Goal: Find specific page/section: Find specific page/section

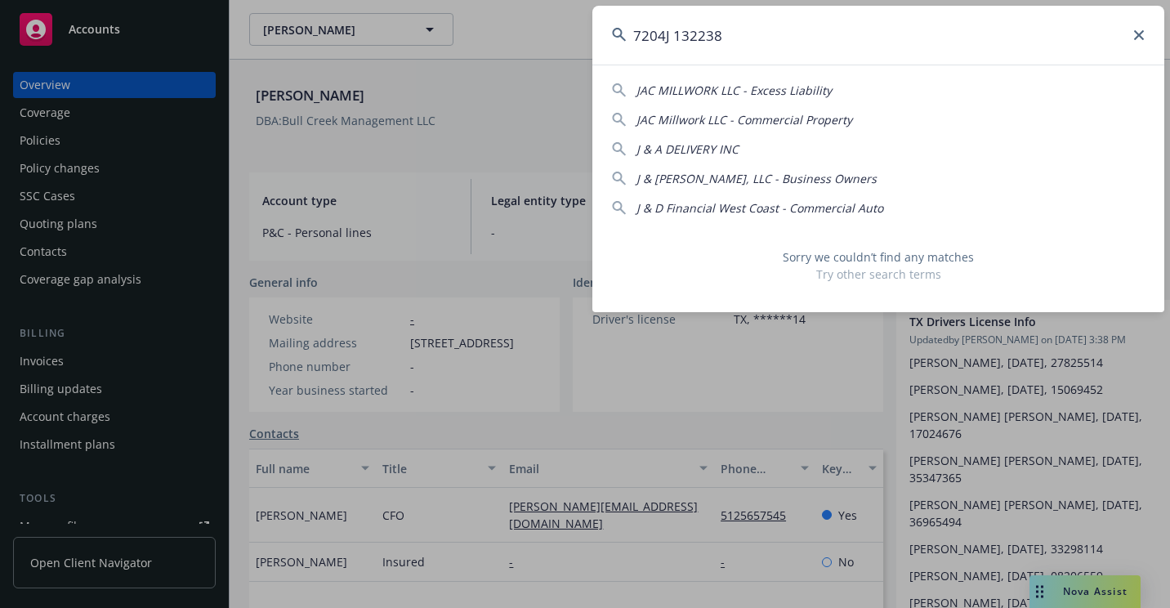
drag, startPoint x: 756, startPoint y: 32, endPoint x: 471, endPoint y: 108, distance: 294.3
click at [471, 108] on div "7204J 132238 JAC MILLWORK LLC - Excess Liability JAC Millwork LLC - Commercial …" at bounding box center [585, 304] width 1170 height 608
paste input "Chunsheng Du"
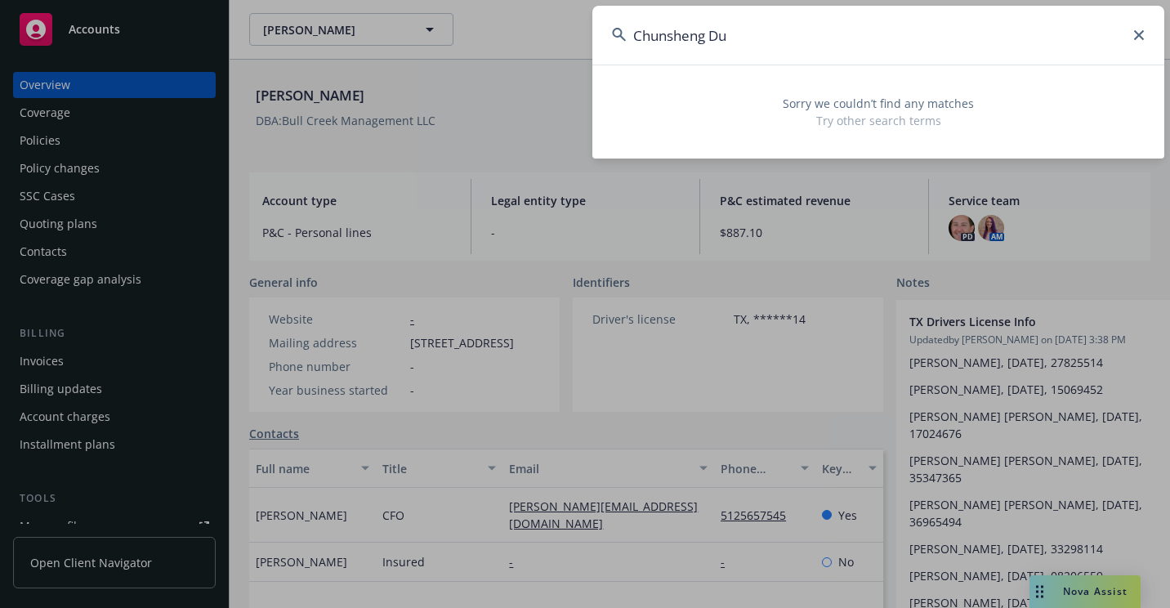
drag, startPoint x: 910, startPoint y: 33, endPoint x: 647, endPoint y: 81, distance: 267.3
click at [647, 81] on div "Chunsheng Du Sorry we couldn’t find any matches Try other search terms" at bounding box center [878, 82] width 572 height 153
drag, startPoint x: 644, startPoint y: 81, endPoint x: 625, endPoint y: 86, distance: 19.4
click at [633, 81] on div "Sorry we couldn’t find any matches Try other search terms" at bounding box center [878, 112] width 572 height 74
drag, startPoint x: 747, startPoint y: 47, endPoint x: 583, endPoint y: 53, distance: 164.4
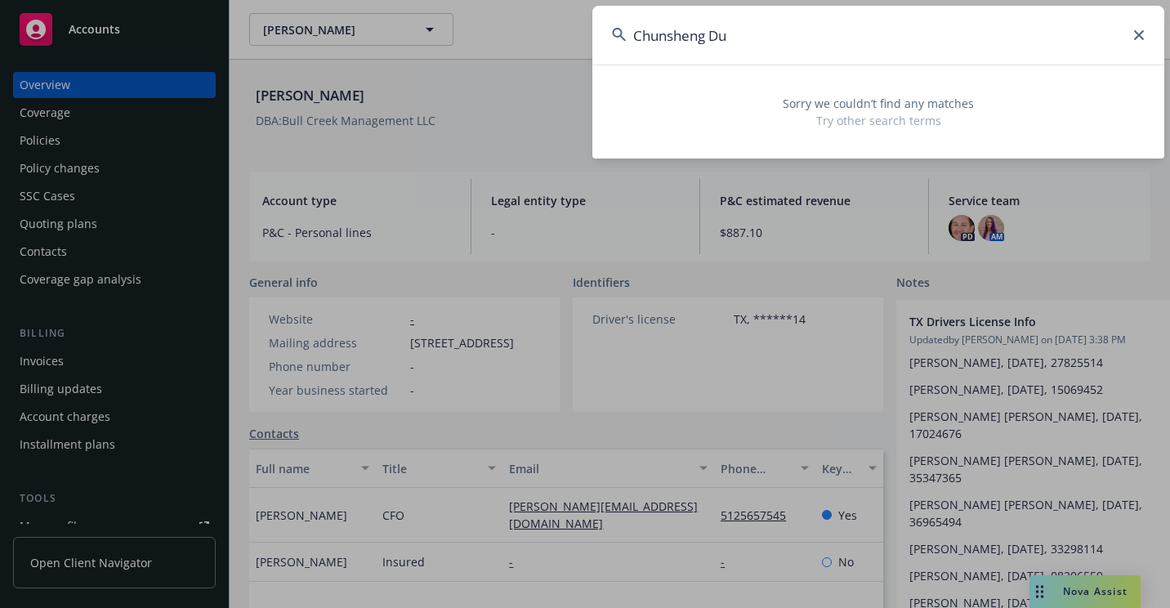
click at [582, 53] on div "Chunsheng Du Sorry we couldn’t find any matches Try other search terms" at bounding box center [585, 304] width 1170 height 608
paste input "VSEQ321628"
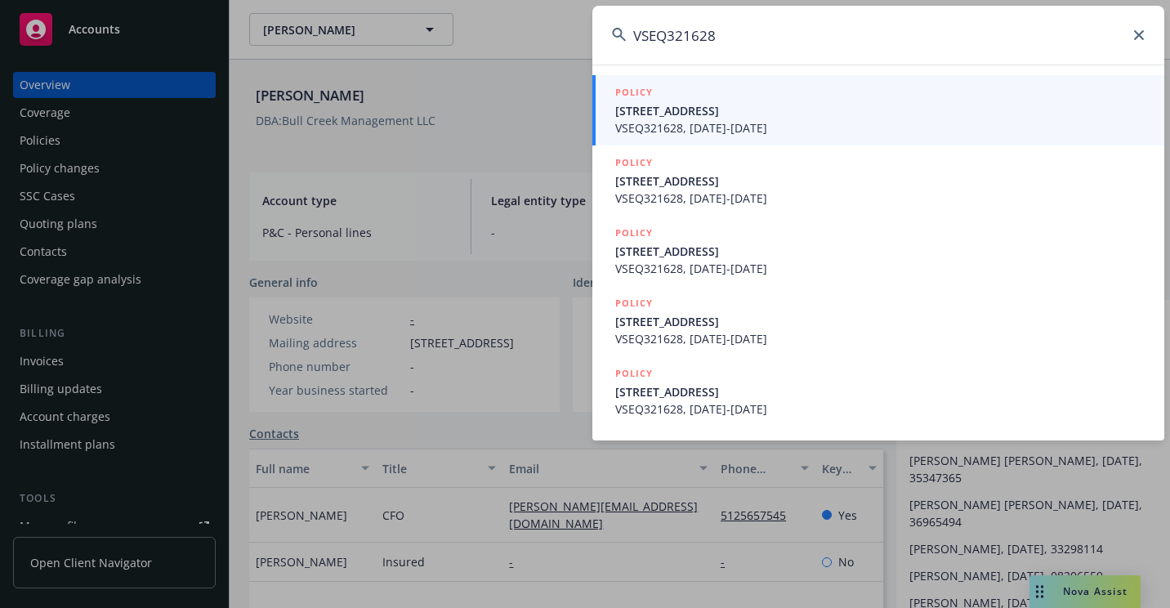
type input "VSEQ321628"
click at [705, 123] on span "VSEQ321628, [DATE]-[DATE]" at bounding box center [879, 127] width 529 height 17
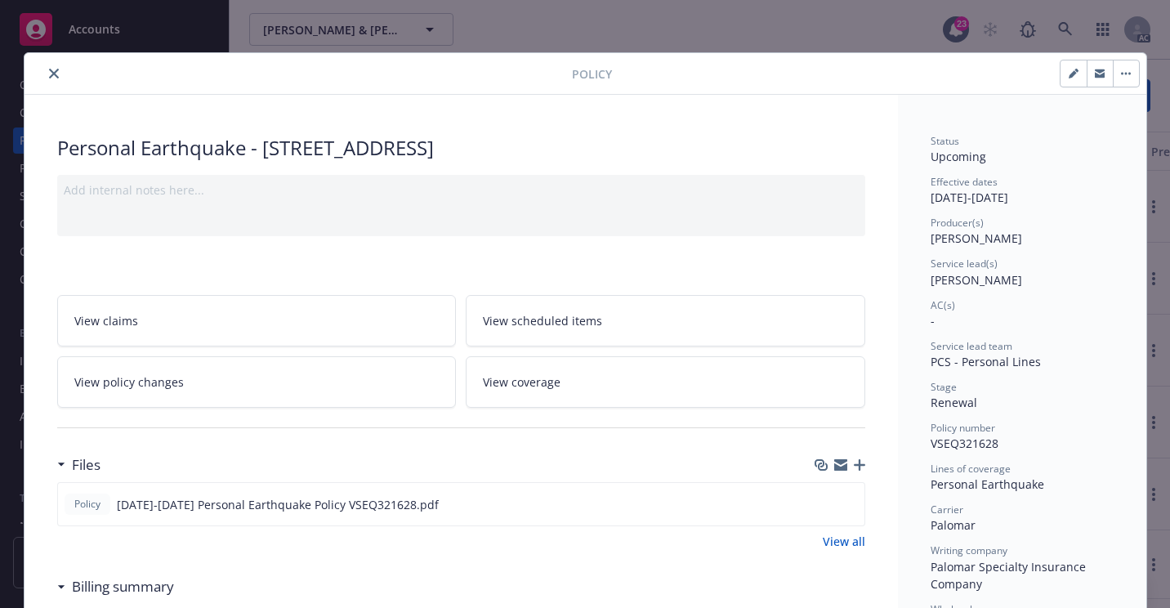
click at [45, 64] on button "close" at bounding box center [54, 74] width 20 height 20
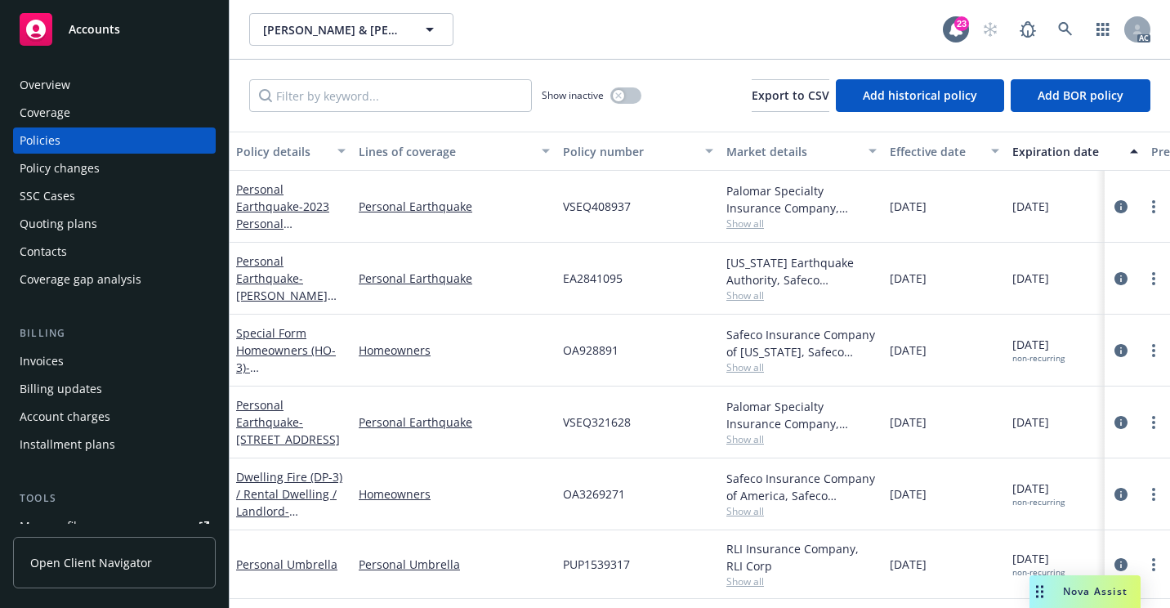
click at [100, 78] on div "Overview" at bounding box center [115, 85] width 190 height 26
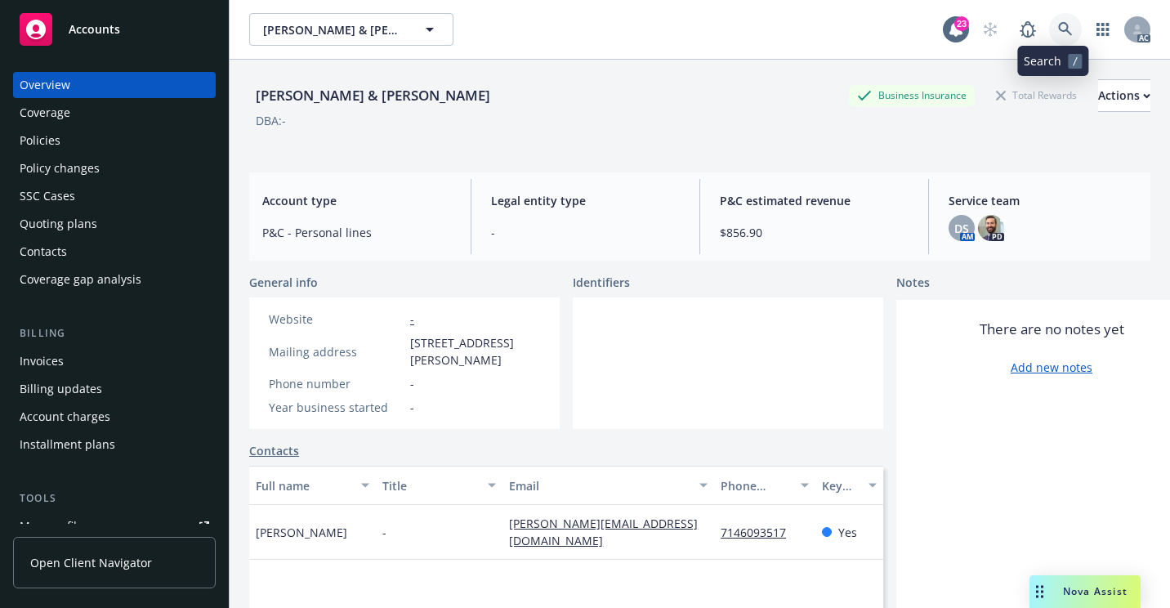
click at [1049, 35] on link at bounding box center [1065, 29] width 33 height 33
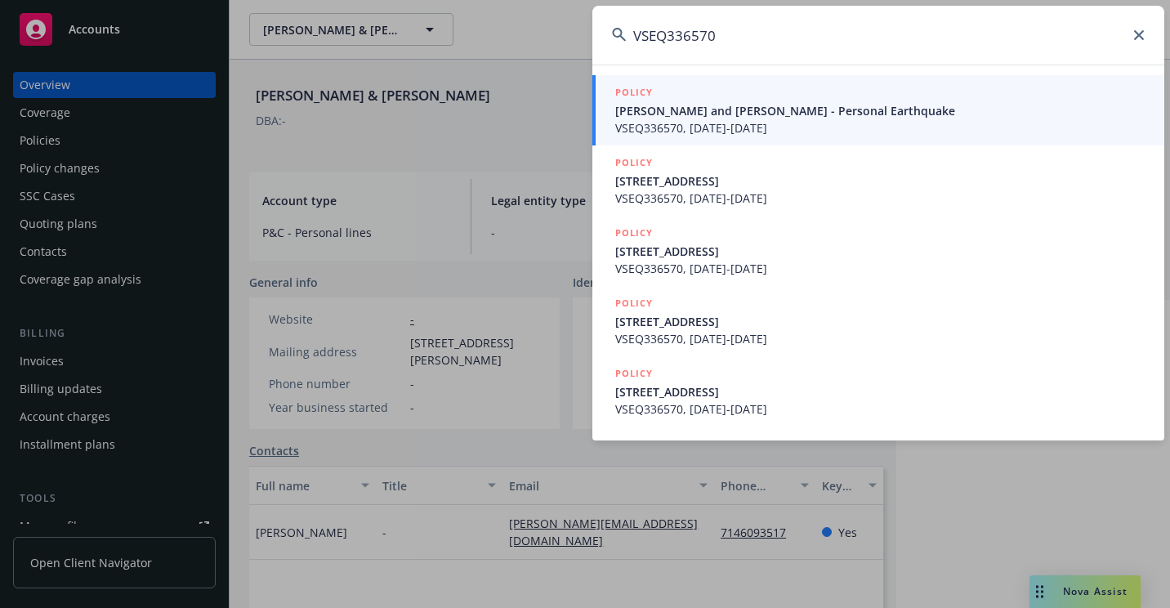
type input "VSEQ336570"
click at [693, 108] on span "[PERSON_NAME] and [PERSON_NAME] - Personal Earthquake" at bounding box center [879, 110] width 529 height 17
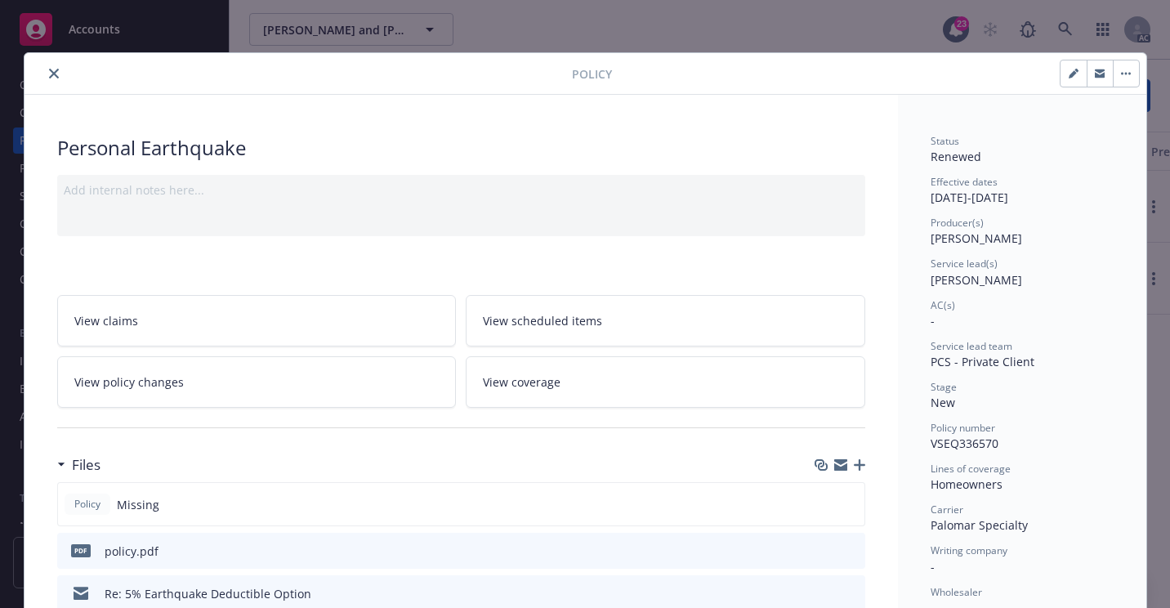
click at [54, 76] on button "close" at bounding box center [54, 74] width 20 height 20
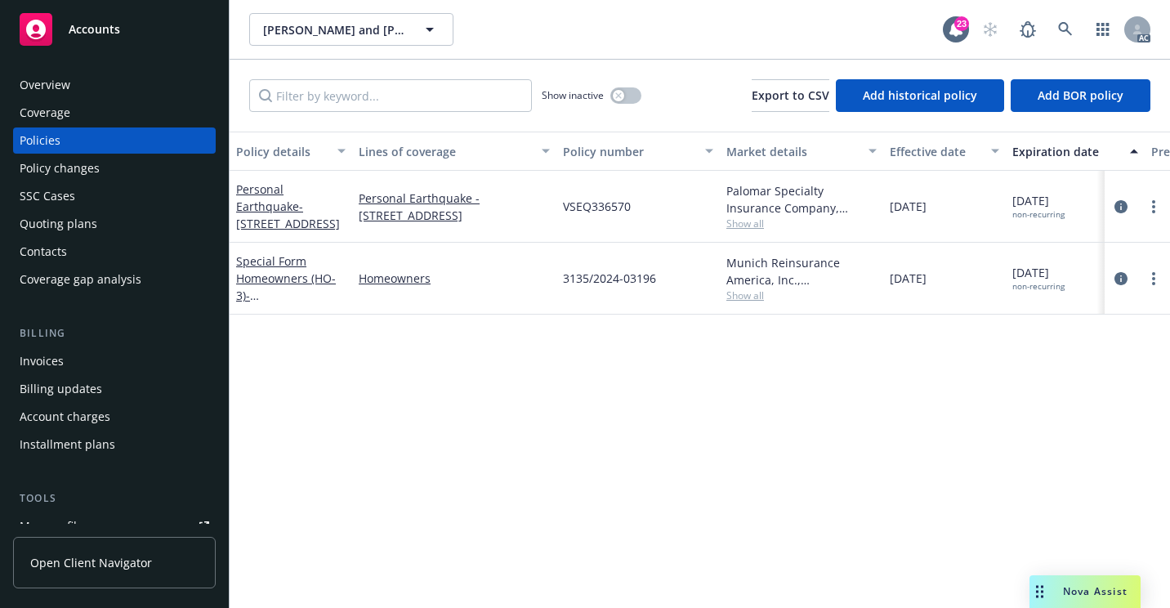
click at [167, 93] on div "Overview" at bounding box center [115, 85] width 190 height 26
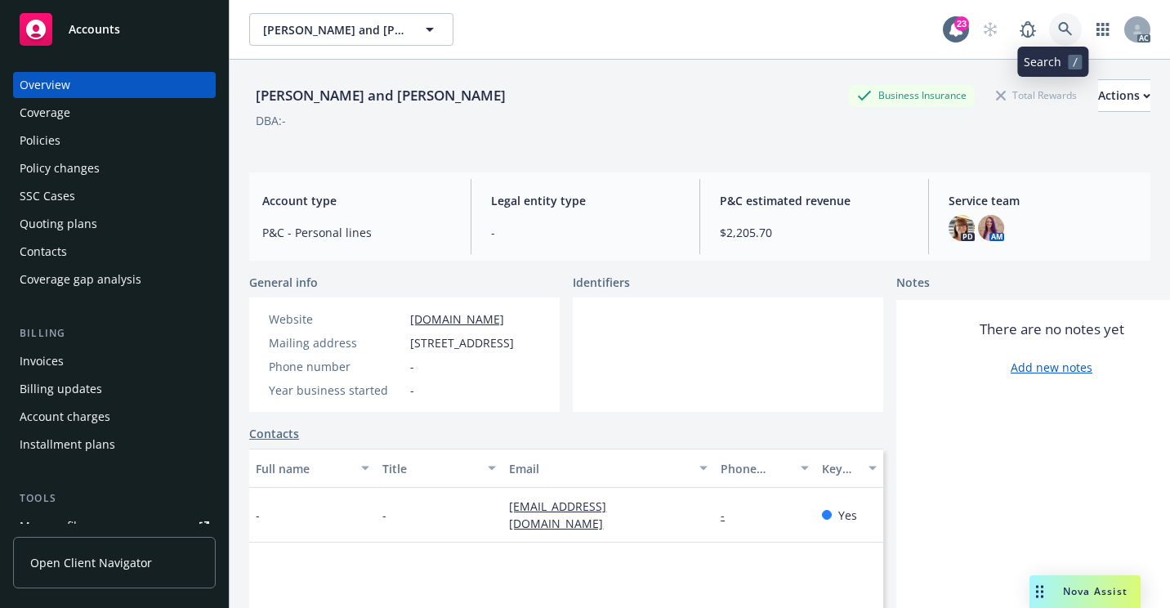
click at [1060, 18] on link at bounding box center [1065, 29] width 33 height 33
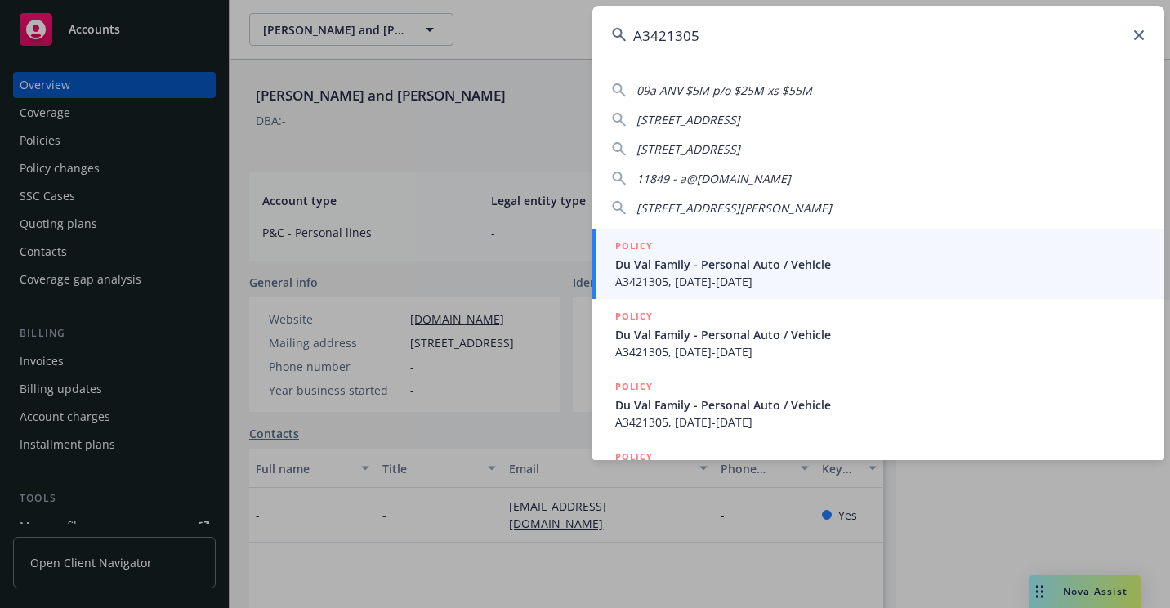
type input "A3421305"
click at [631, 268] on div at bounding box center [622, 263] width 16 height 13
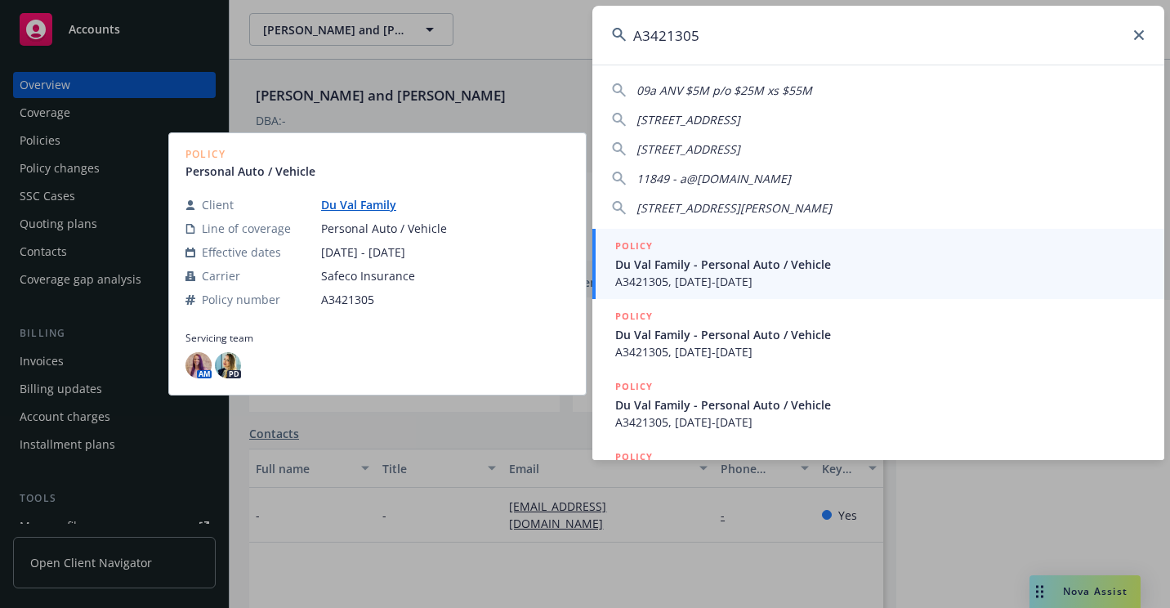
click at [691, 269] on span "Du Val Family - Personal Auto / Vehicle" at bounding box center [879, 264] width 529 height 17
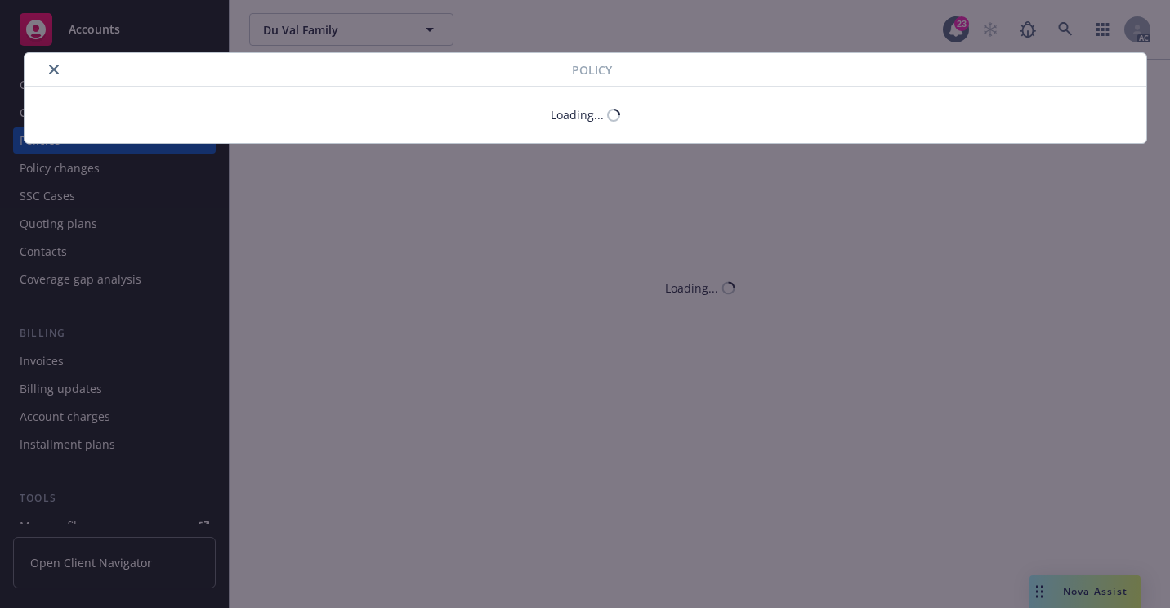
click at [57, 74] on div at bounding box center [301, 70] width 541 height 20
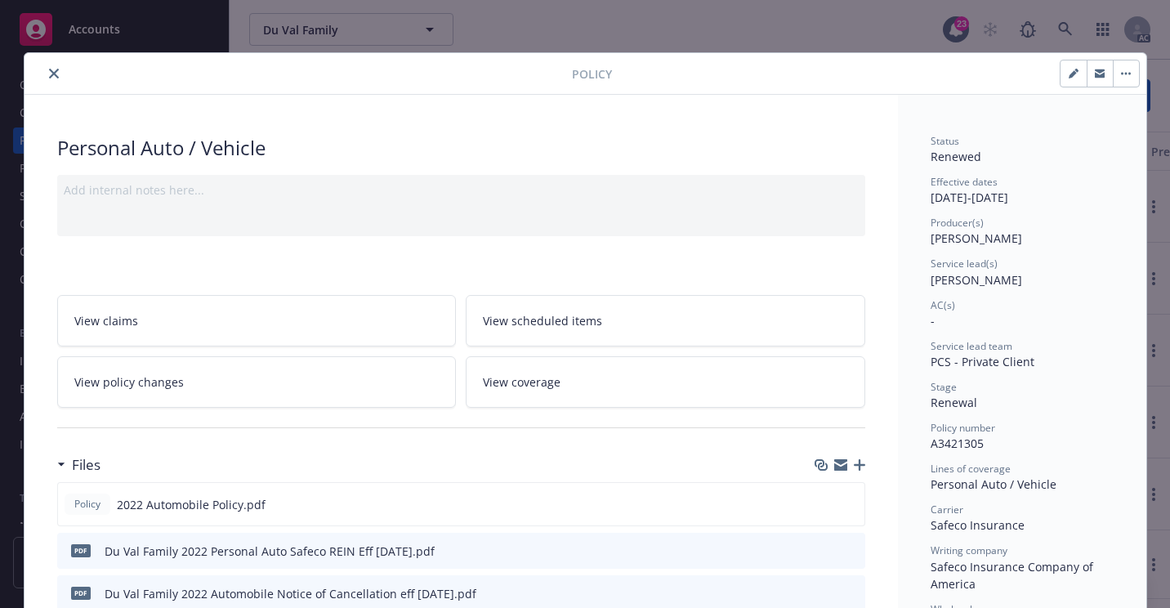
click at [56, 74] on button "close" at bounding box center [54, 74] width 20 height 20
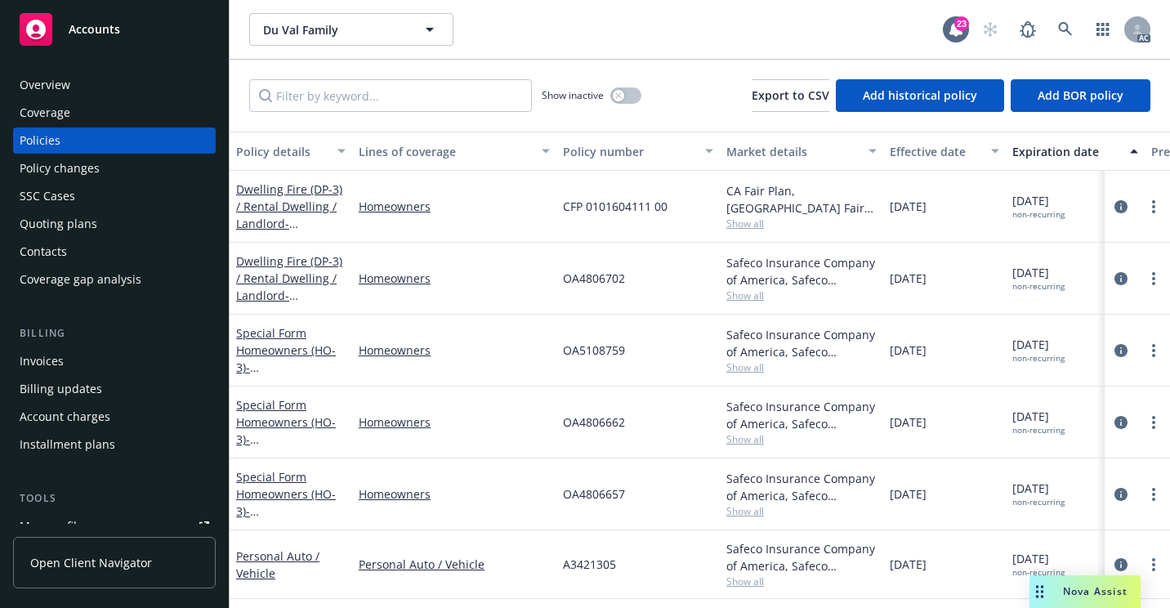
click at [74, 73] on div "Overview" at bounding box center [115, 85] width 190 height 26
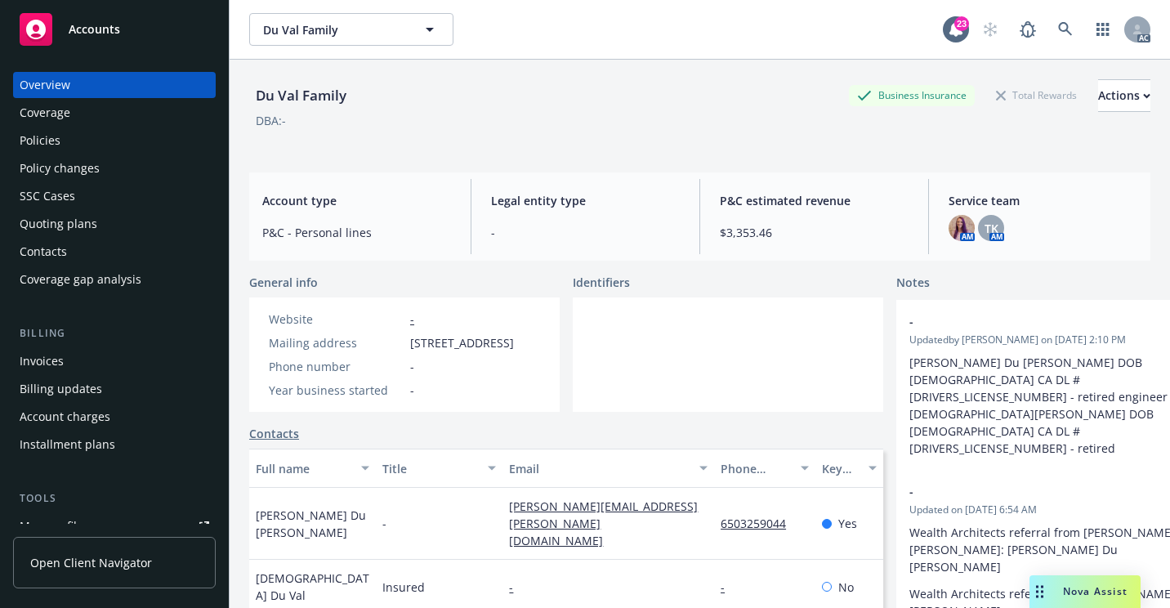
click at [75, 134] on div "Policies" at bounding box center [115, 140] width 190 height 26
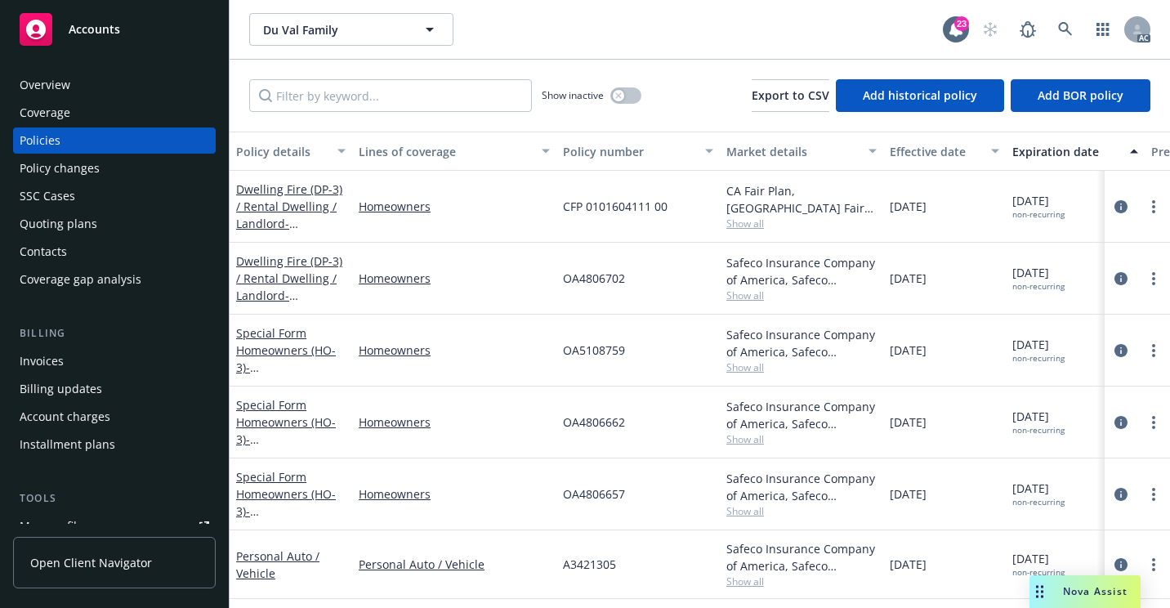
drag, startPoint x: 105, startPoint y: 85, endPoint x: 127, endPoint y: 120, distance: 41.9
click at [105, 85] on div "Overview" at bounding box center [115, 85] width 190 height 26
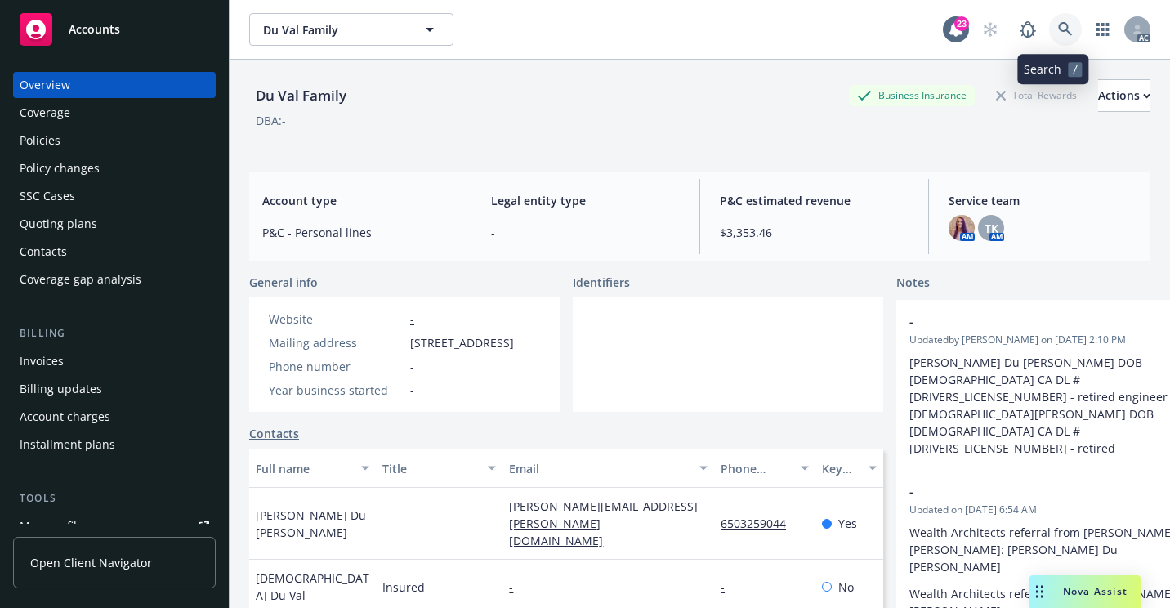
click at [1058, 29] on icon at bounding box center [1065, 29] width 15 height 15
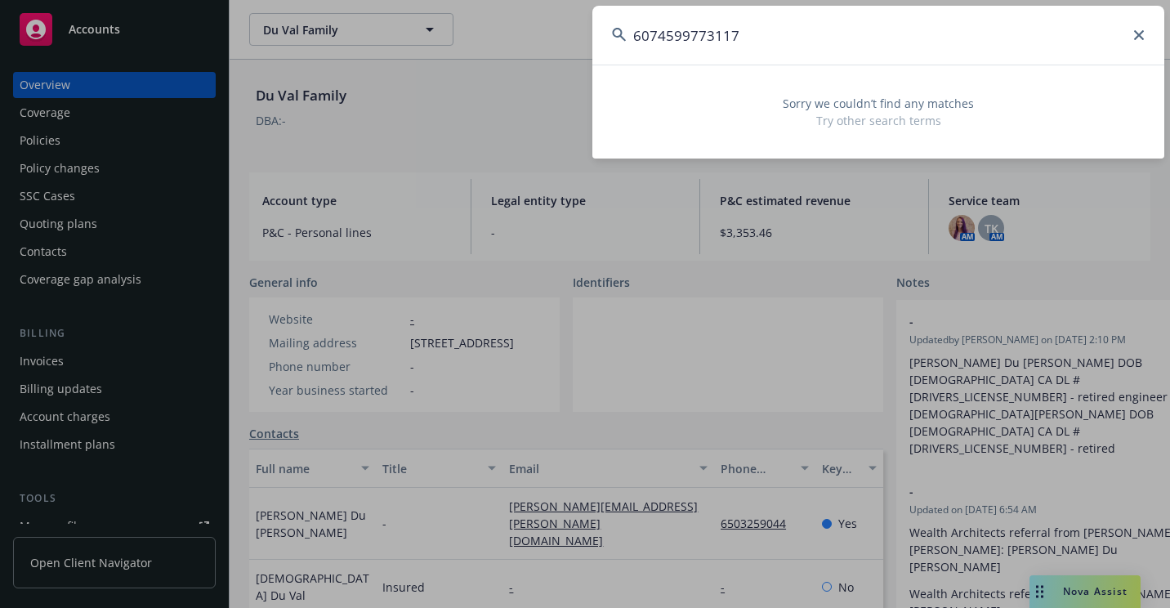
drag, startPoint x: 814, startPoint y: 42, endPoint x: 633, endPoint y: 69, distance: 182.6
click at [633, 69] on div "6074599773117 Sorry we couldn’t find any matches Try other search terms" at bounding box center [878, 82] width 572 height 153
paste input "34441408301"
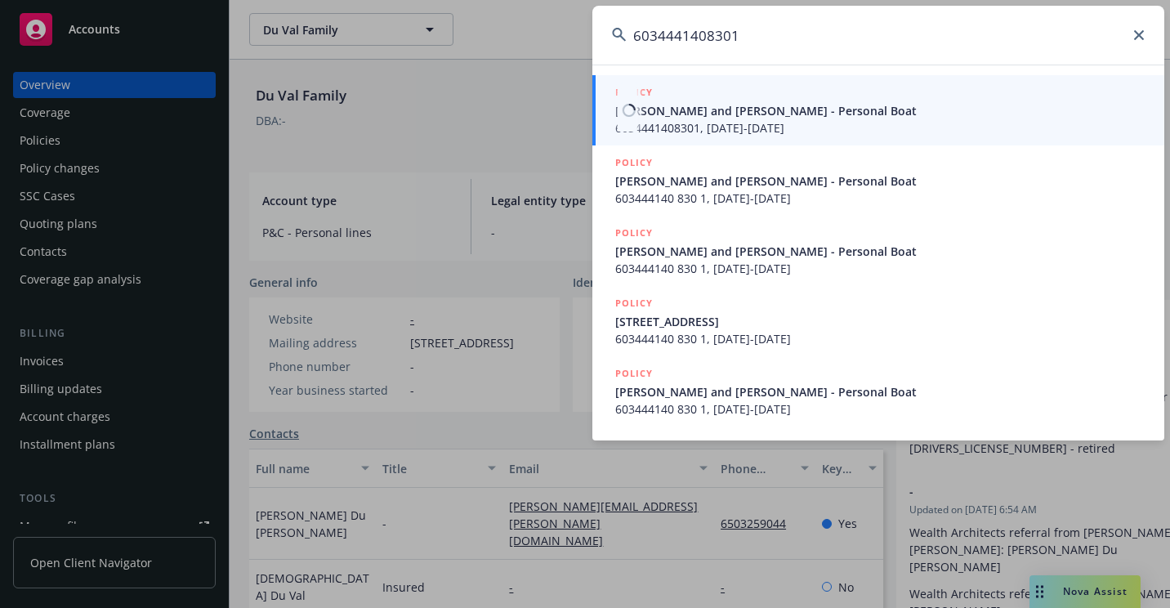
type input "6034441408301"
click at [618, 121] on div at bounding box center [628, 110] width 20 height 42
click at [645, 110] on span "[PERSON_NAME] and [PERSON_NAME] - Personal Boat" at bounding box center [879, 110] width 529 height 17
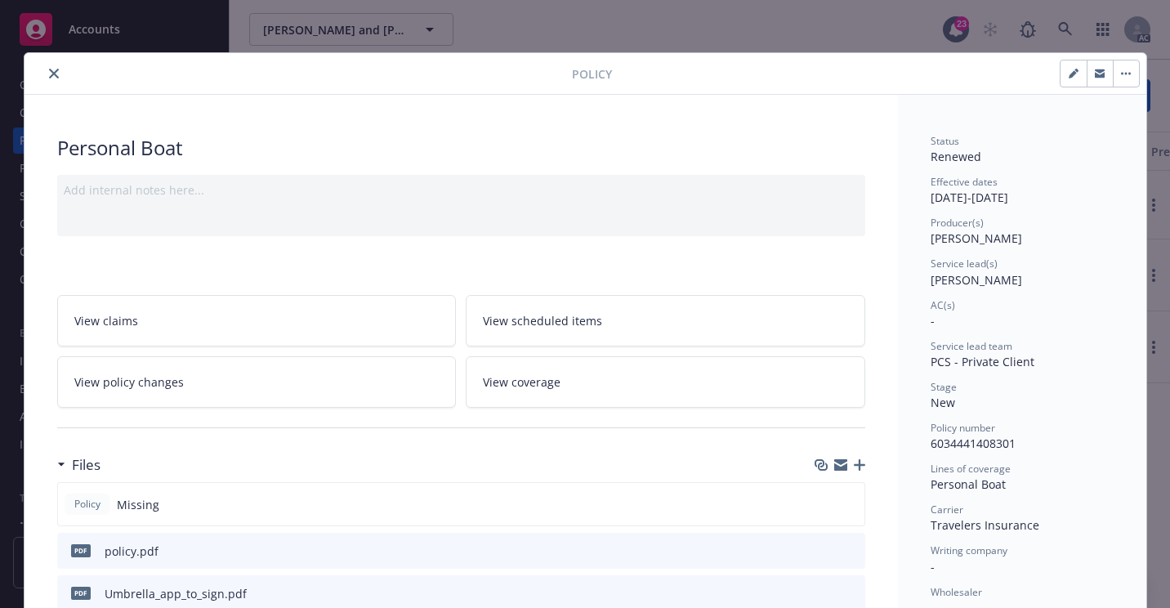
click at [51, 77] on icon "close" at bounding box center [54, 74] width 10 height 10
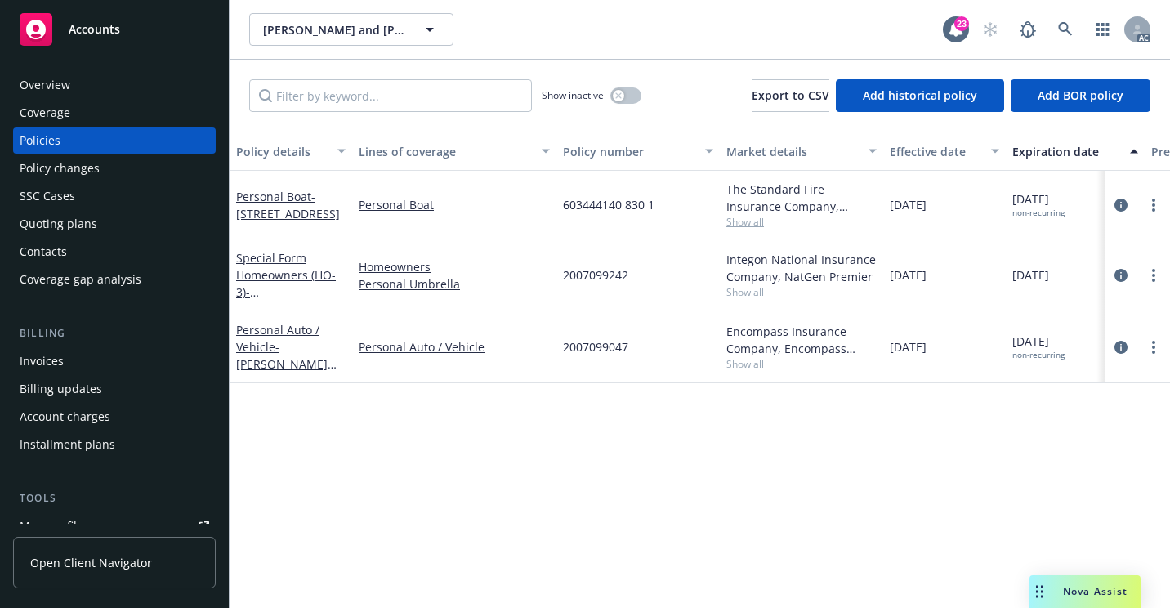
click at [120, 91] on div "Overview" at bounding box center [115, 85] width 190 height 26
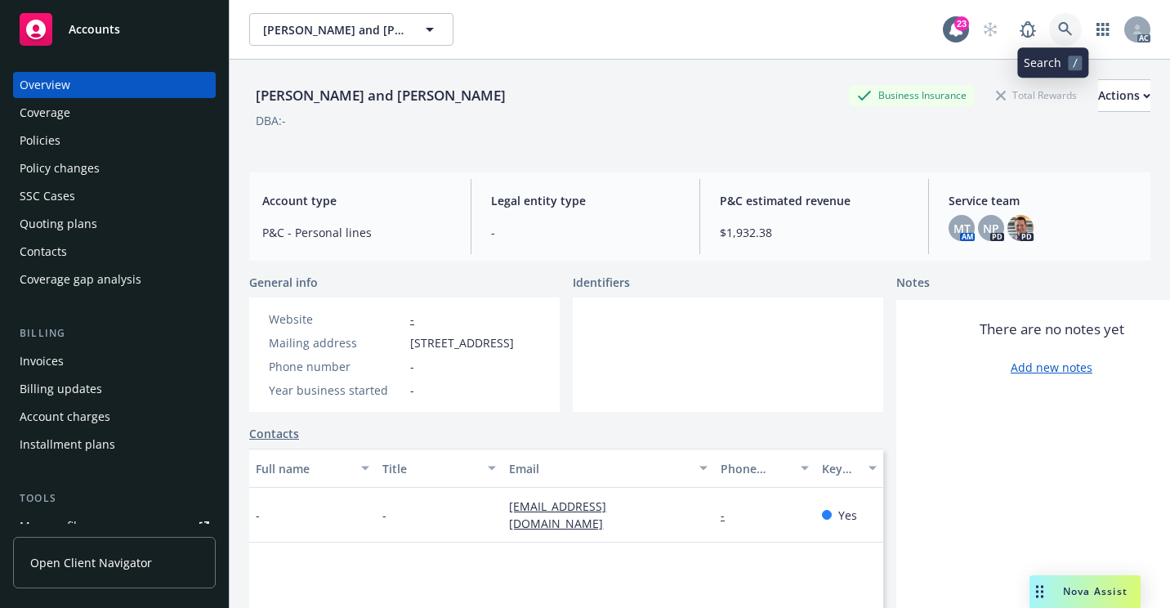
click at [1058, 25] on icon at bounding box center [1065, 29] width 14 height 14
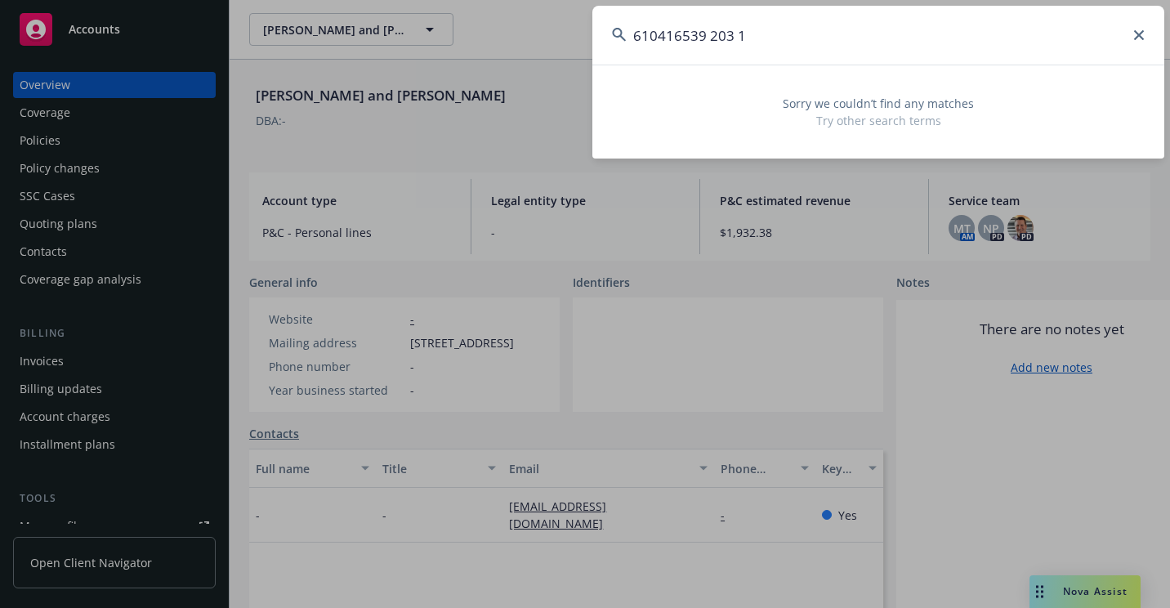
drag, startPoint x: 636, startPoint y: 66, endPoint x: 581, endPoint y: 69, distance: 54.8
click at [581, 69] on div "610416539 203 1 Sorry we couldn’t find any matches Try other search terms" at bounding box center [585, 304] width 1170 height 608
paste input "[PERSON_NAME]"
type input "[PERSON_NAME]"
